Goal: Task Accomplishment & Management: Complete application form

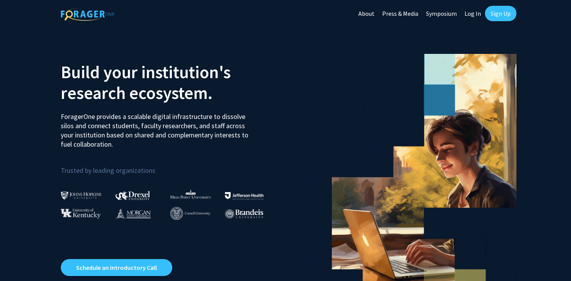
click at [498, 15] on link "Sign Up" at bounding box center [501, 13] width 32 height 15
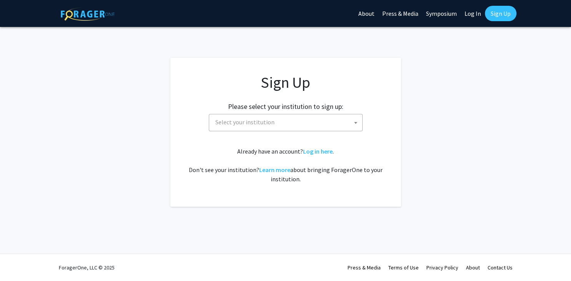
click at [315, 119] on span "Select your institution" at bounding box center [287, 122] width 150 height 16
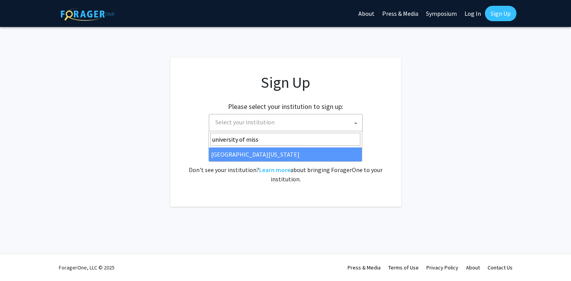
type input "university of miss"
select select "33"
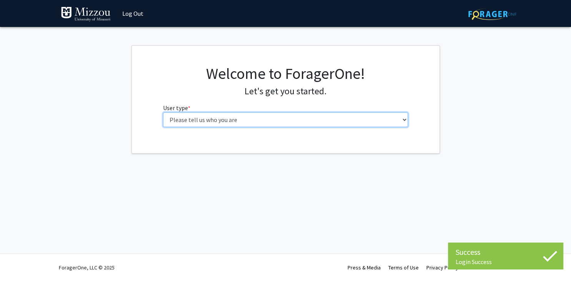
click at [163, 112] on select "Please tell us who you are Undergraduate Student Master's Student Doctoral Cand…" at bounding box center [285, 119] width 245 height 15
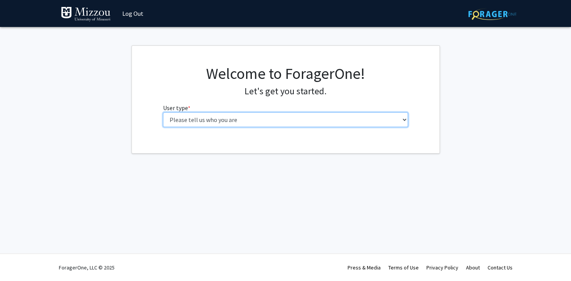
select select "2: masters"
click option "Master's Student" at bounding box center [0, 0] width 0 height 0
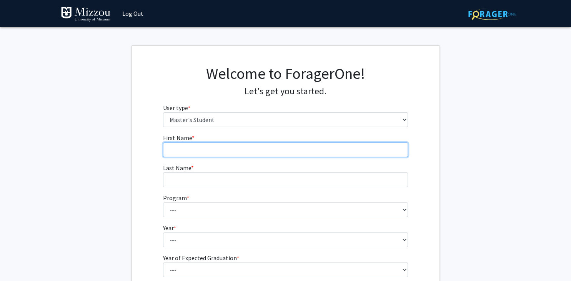
click at [206, 148] on input "First Name * required" at bounding box center [285, 149] width 245 height 15
type input "Payton"
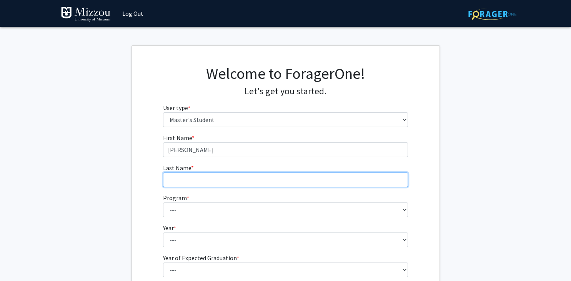
click at [198, 175] on input "Last Name * required" at bounding box center [285, 179] width 245 height 15
type input "Perkins"
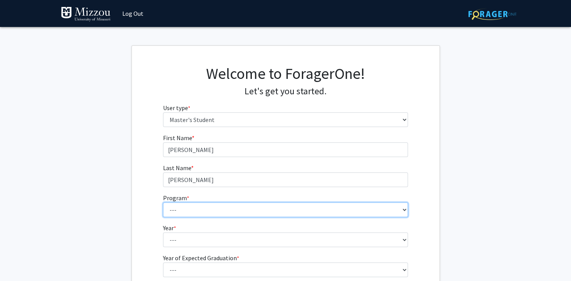
click at [163, 202] on select "--- Academic Medicine Accountancy Agricultural and Applied Economics Agricultur…" at bounding box center [285, 209] width 245 height 15
select select "104: 2331"
click option "Natural Resources: Human Dimensions of Natural Resources" at bounding box center [0, 0] width 0 height 0
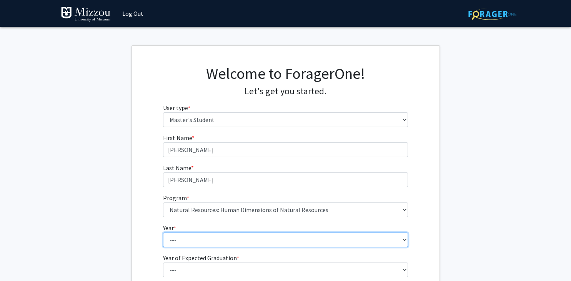
click at [163, 232] on select "--- First Year Second Year" at bounding box center [285, 239] width 245 height 15
select select "1: first_year"
click option "First Year" at bounding box center [0, 0] width 0 height 0
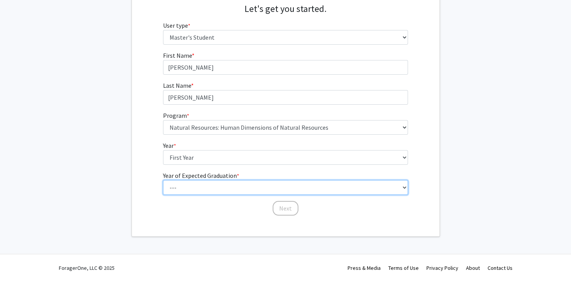
click at [163, 180] on select "--- 2025 2026 2027 2028 2029 2030 2031 2032 2033 2034" at bounding box center [285, 187] width 245 height 15
select select "3: 2027"
click option "2027" at bounding box center [0, 0] width 0 height 0
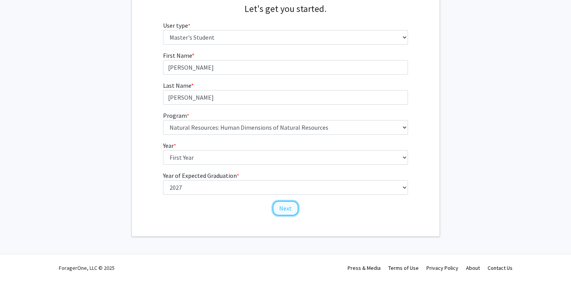
click at [289, 207] on button "Next" at bounding box center [286, 208] width 26 height 15
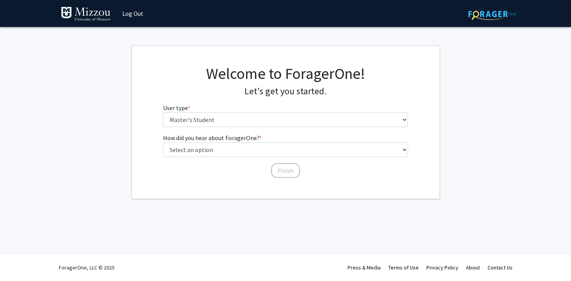
scroll to position [0, 0]
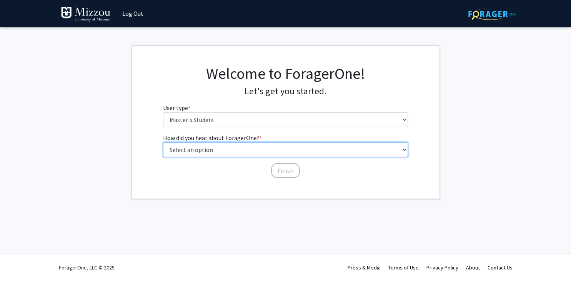
click at [163, 142] on select "Select an option Peer/student recommendation Faculty/staff recommendation Unive…" at bounding box center [285, 149] width 245 height 15
select select "2: faculty_recommendation"
click option "Faculty/staff recommendation" at bounding box center [0, 0] width 0 height 0
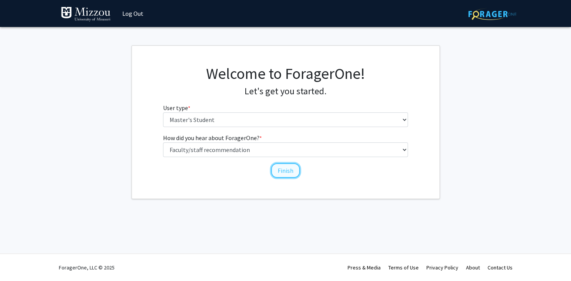
click at [288, 173] on button "Finish" at bounding box center [285, 170] width 29 height 15
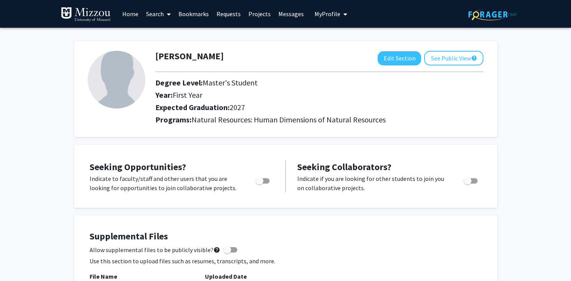
click at [163, 14] on link "Search" at bounding box center [158, 13] width 32 height 27
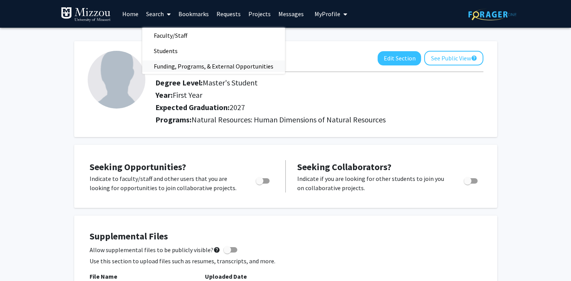
click at [176, 63] on span "Funding, Programs, & External Opportunities" at bounding box center [213, 65] width 143 height 15
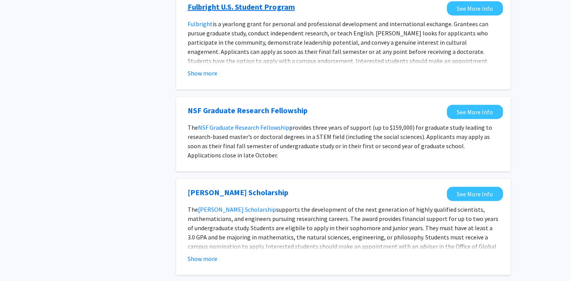
scroll to position [512, 0]
